Goal: Task Accomplishment & Management: Manage account settings

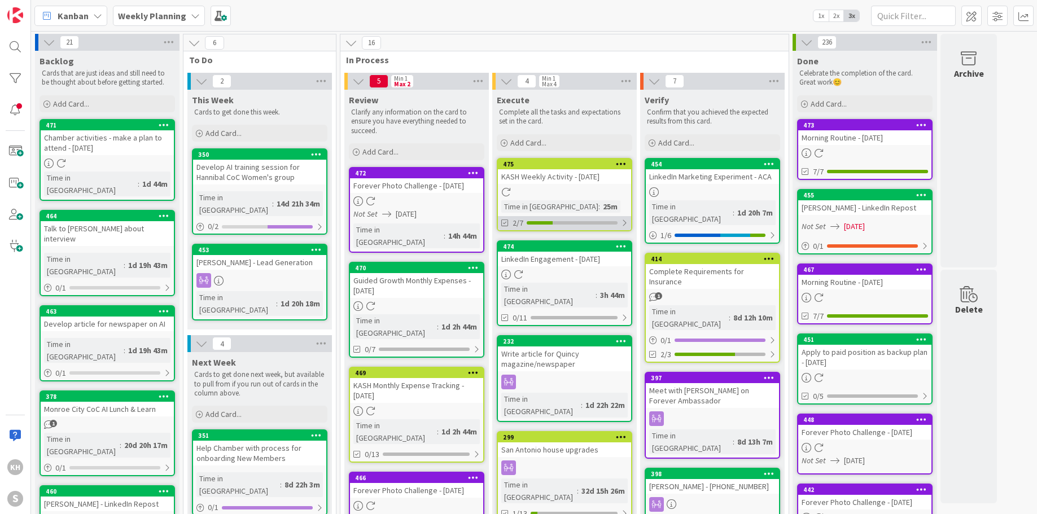
click at [625, 226] on div at bounding box center [624, 223] width 7 height 9
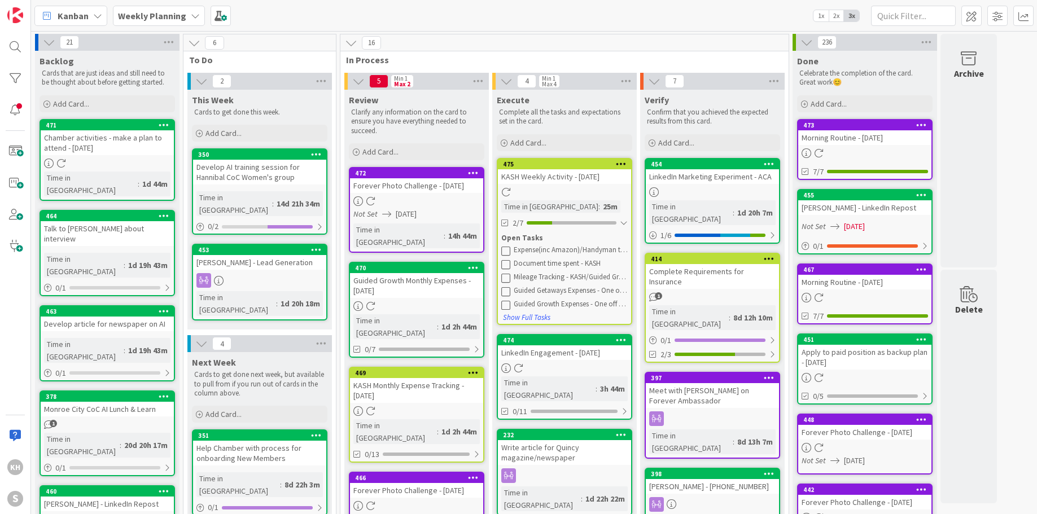
click at [507, 251] on icon at bounding box center [505, 250] width 9 height 9
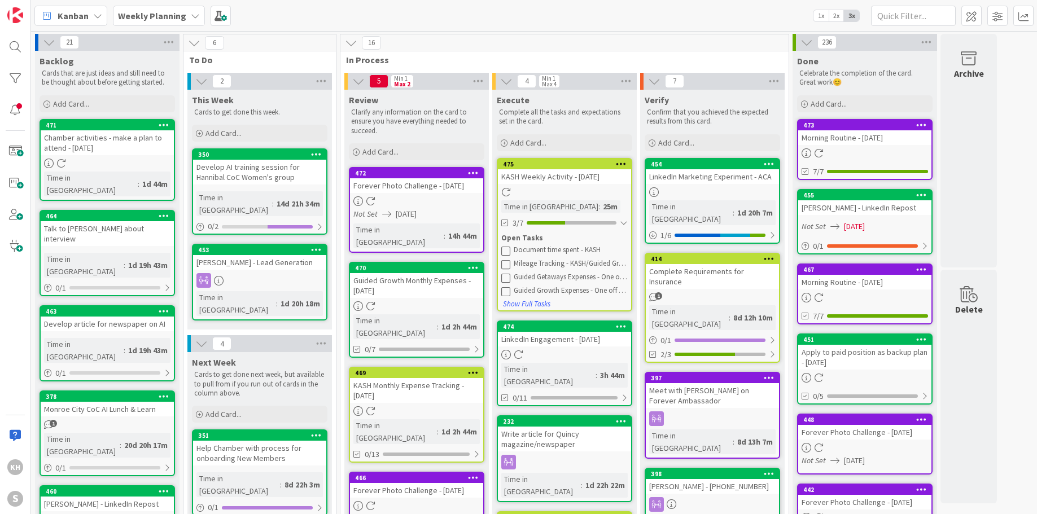
click at [510, 248] on icon at bounding box center [505, 250] width 9 height 9
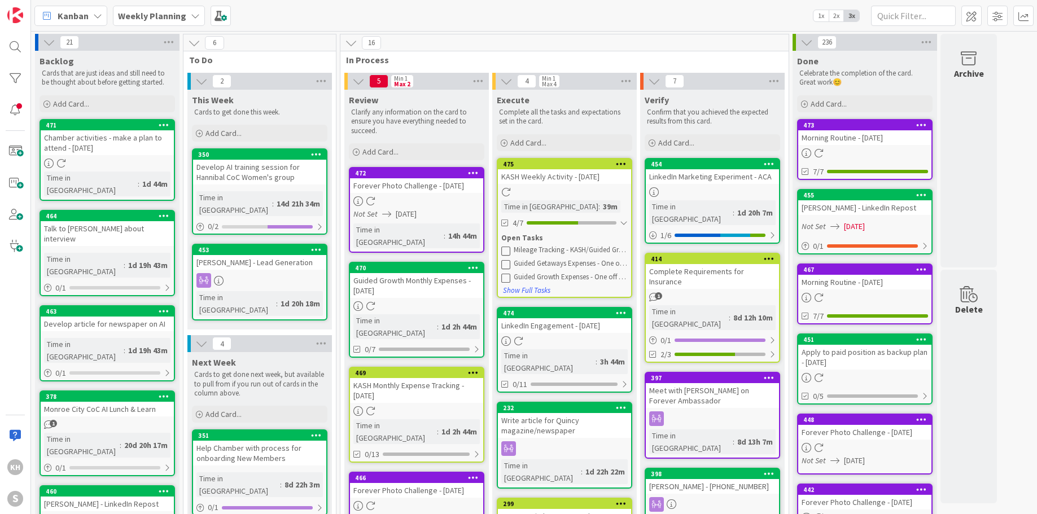
click at [507, 250] on icon at bounding box center [505, 250] width 9 height 9
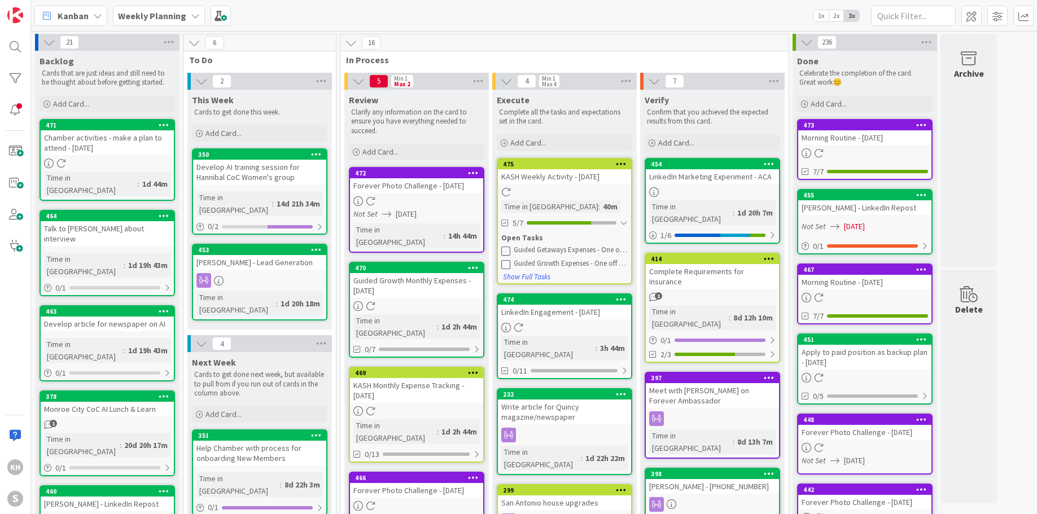
click at [507, 250] on icon at bounding box center [505, 250] width 9 height 9
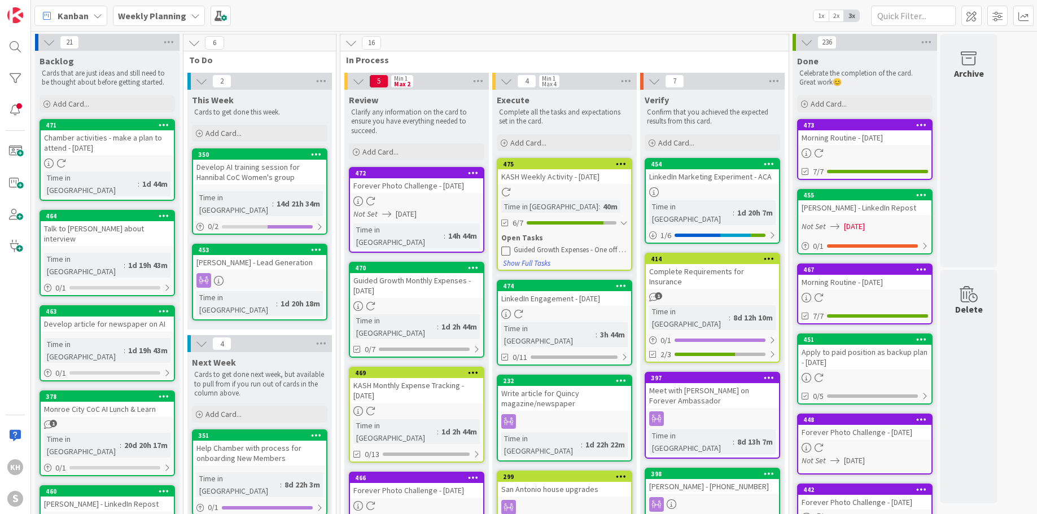
click at [507, 250] on icon at bounding box center [505, 250] width 9 height 9
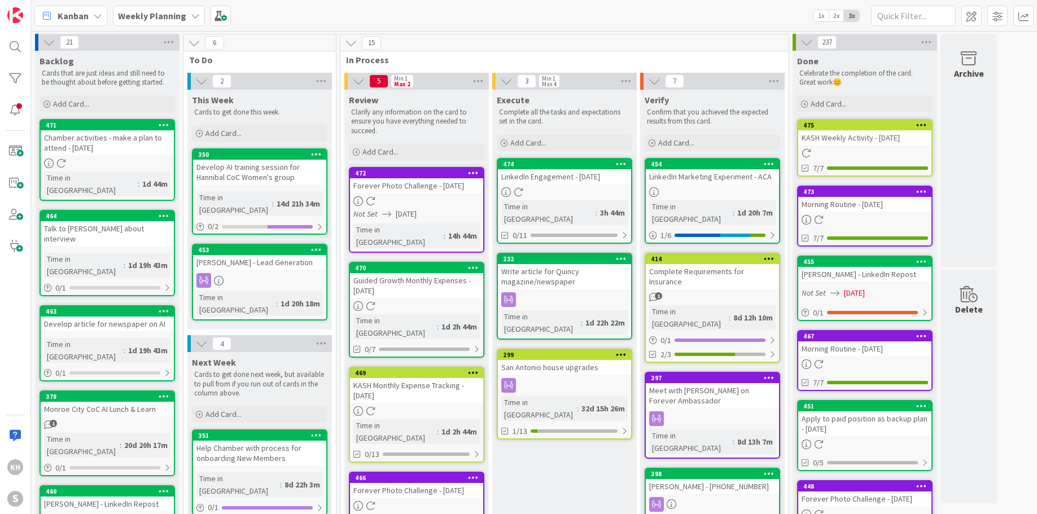
click at [622, 163] on icon at bounding box center [621, 164] width 11 height 8
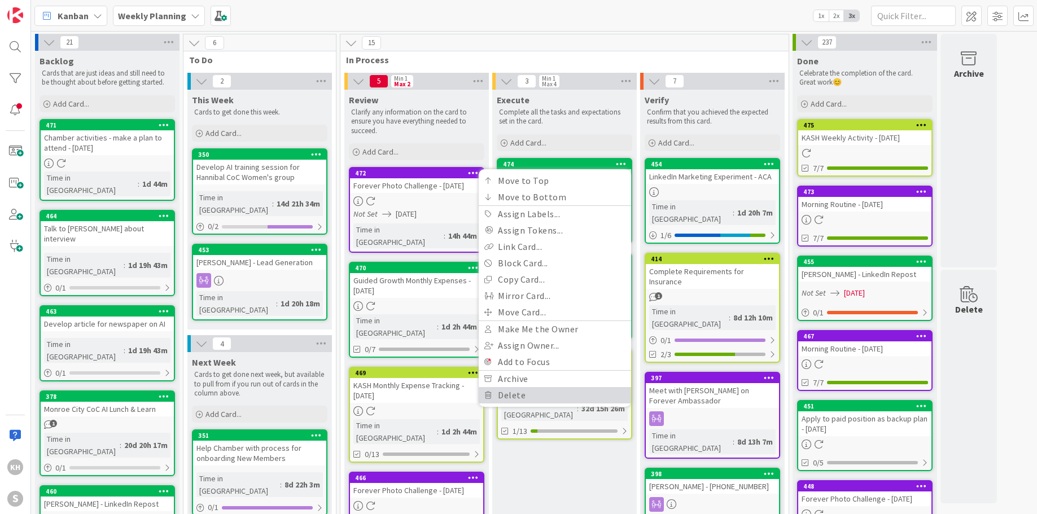
click at [503, 393] on link "Delete" at bounding box center [555, 395] width 152 height 16
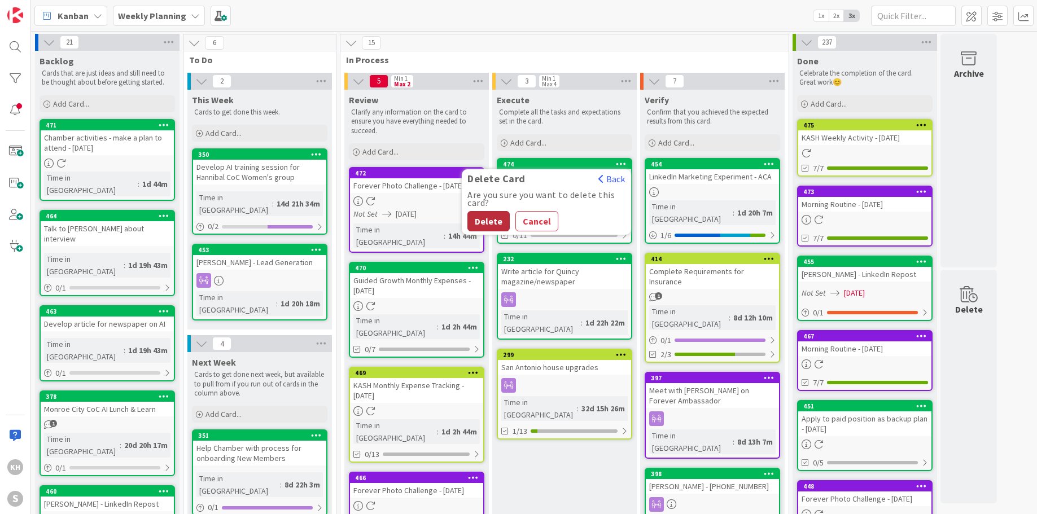
click at [476, 220] on button "Delete" at bounding box center [489, 221] width 42 height 20
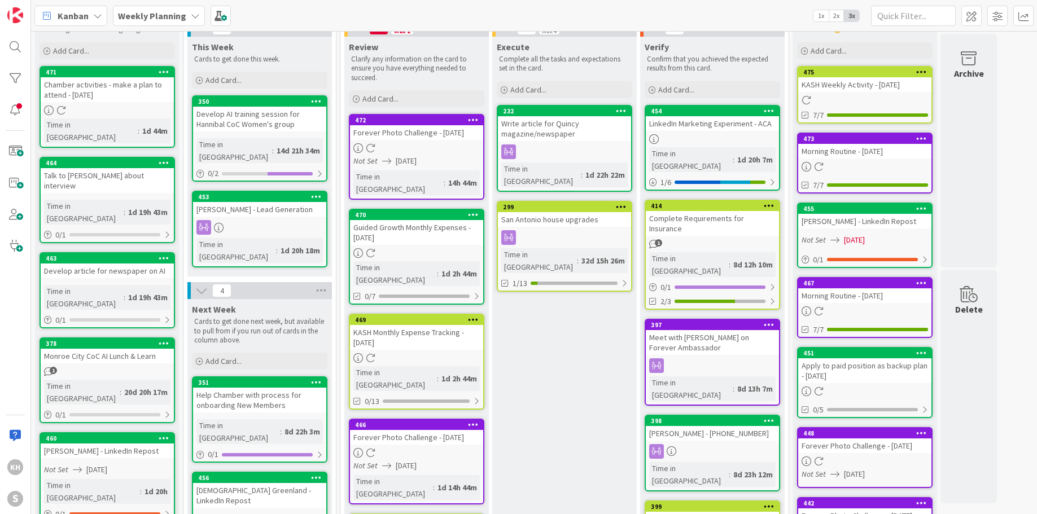
scroll to position [54, 0]
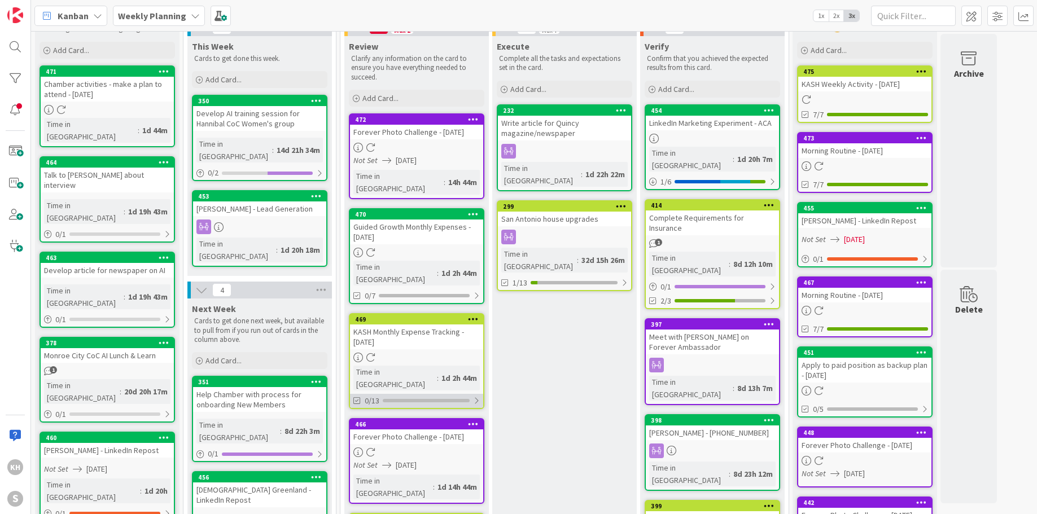
click at [478, 396] on div at bounding box center [476, 400] width 7 height 9
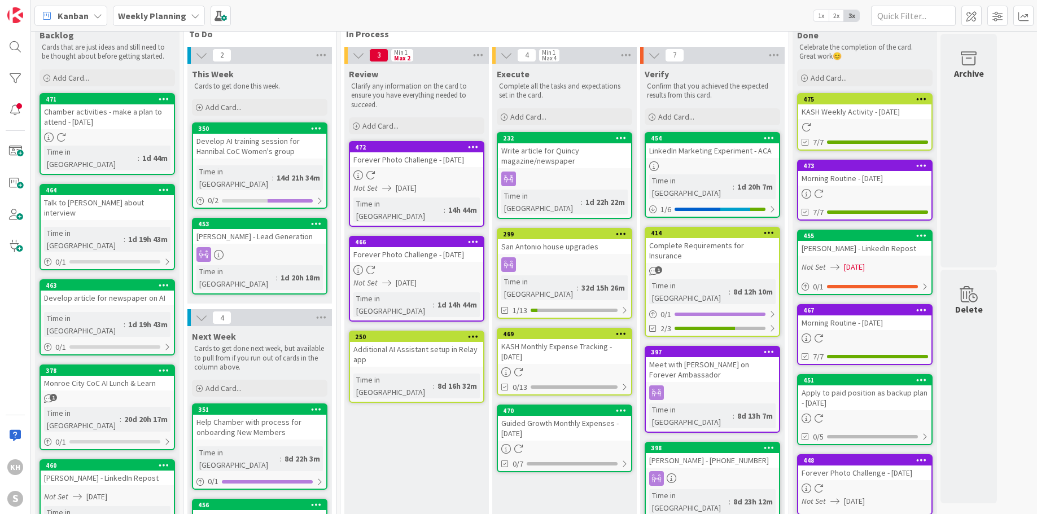
scroll to position [0, 0]
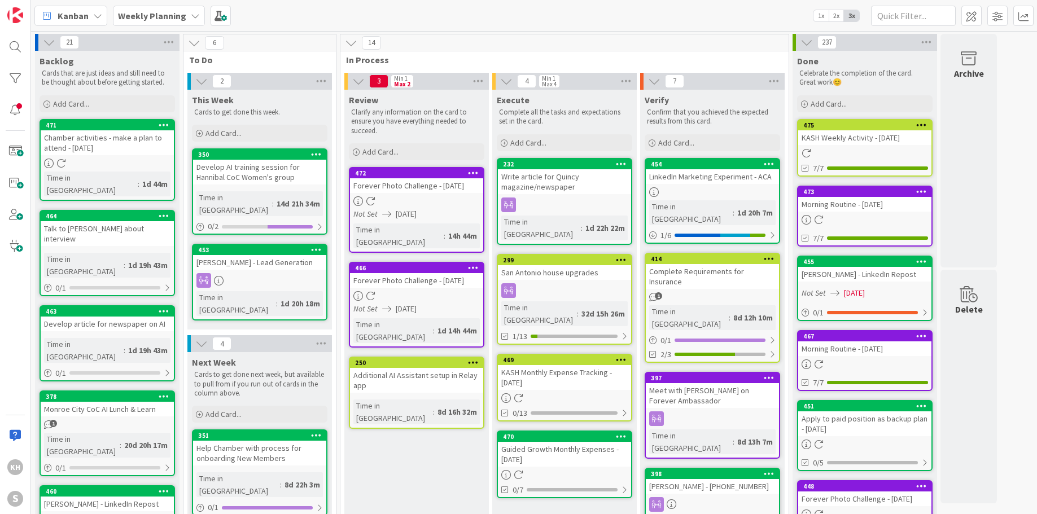
drag, startPoint x: 401, startPoint y: 198, endPoint x: 823, endPoint y: 508, distance: 523.5
click at [626, 409] on div at bounding box center [624, 413] width 7 height 9
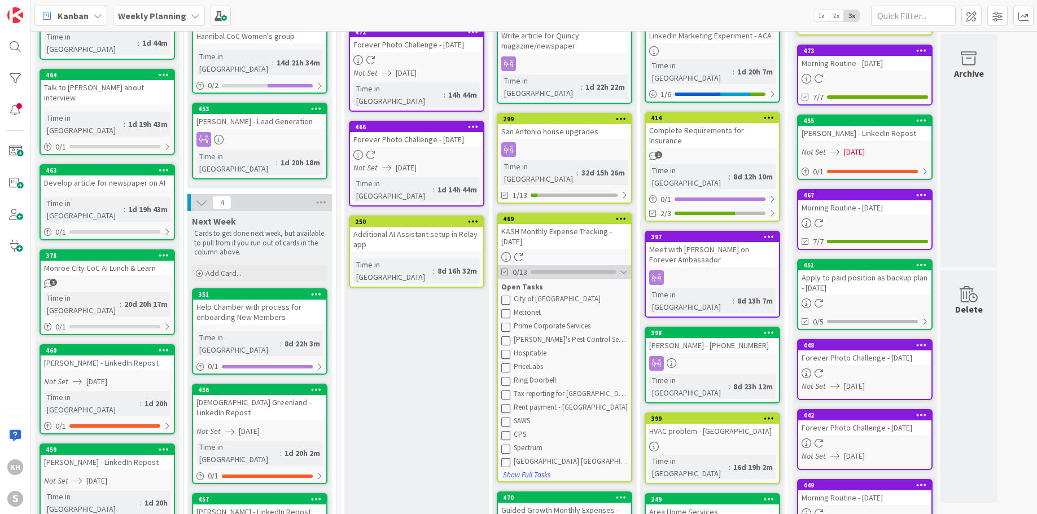
scroll to position [143, 0]
